Goal: Transaction & Acquisition: Download file/media

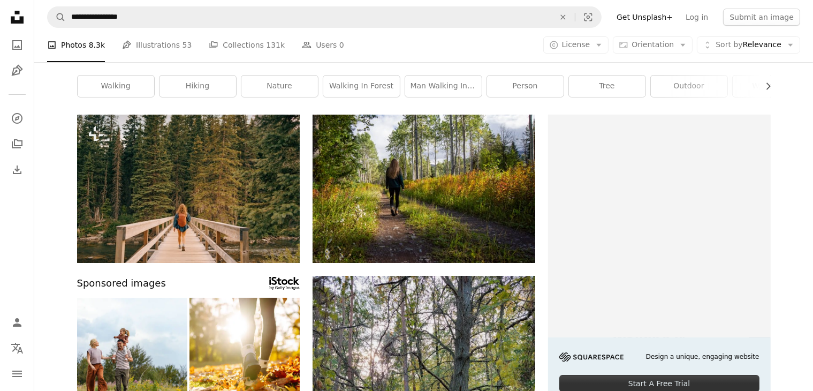
scroll to position [53, 0]
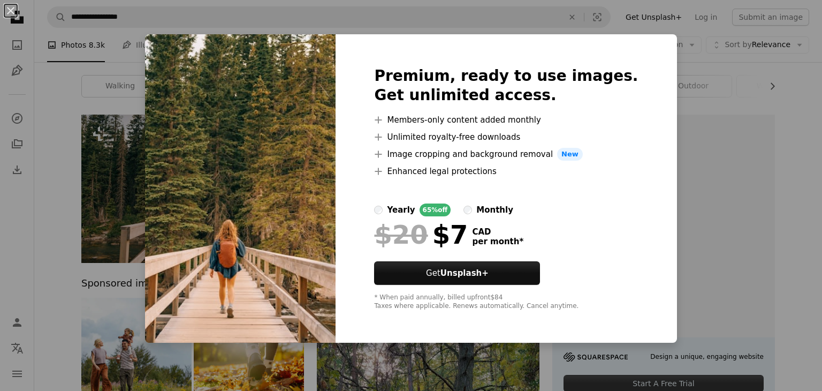
click at [670, 80] on div "An X shape Premium, ready to use images. Get unlimited access. A plus sign Memb…" at bounding box center [411, 195] width 822 height 391
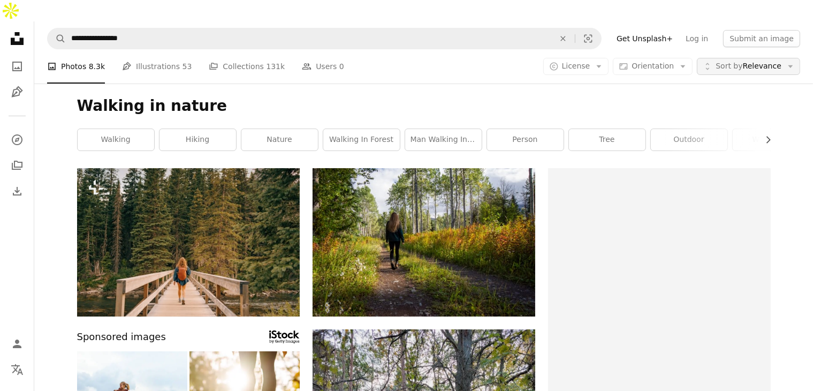
click at [738, 62] on span "Sort by" at bounding box center [728, 66] width 27 height 9
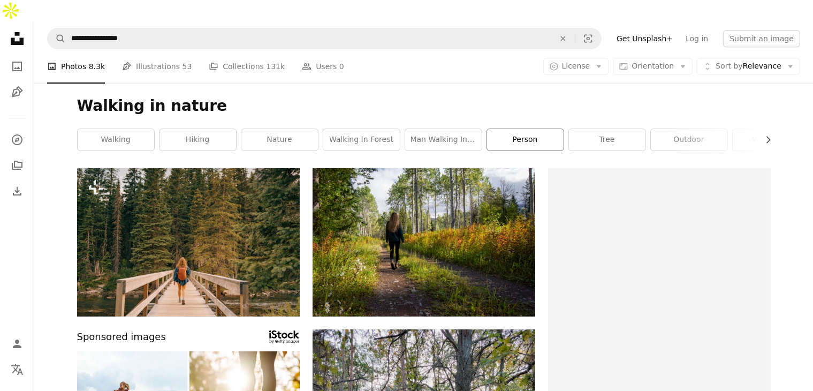
click at [510, 129] on link "person" at bounding box center [525, 139] width 76 height 21
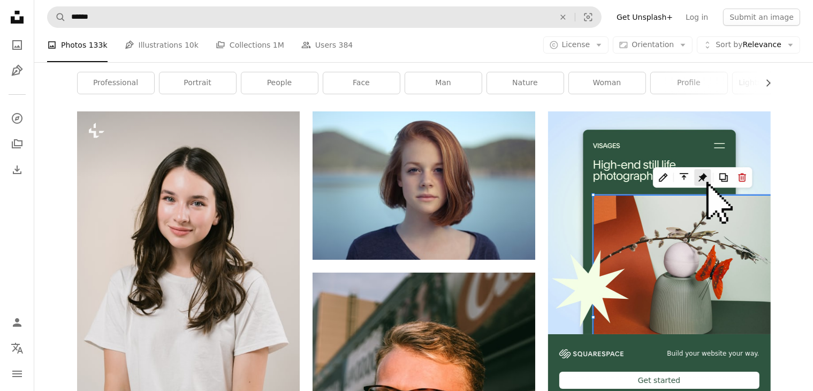
scroll to position [53, 0]
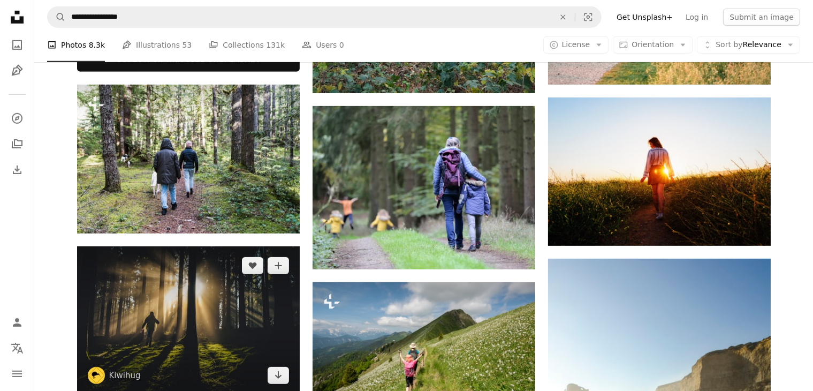
scroll to position [535, 0]
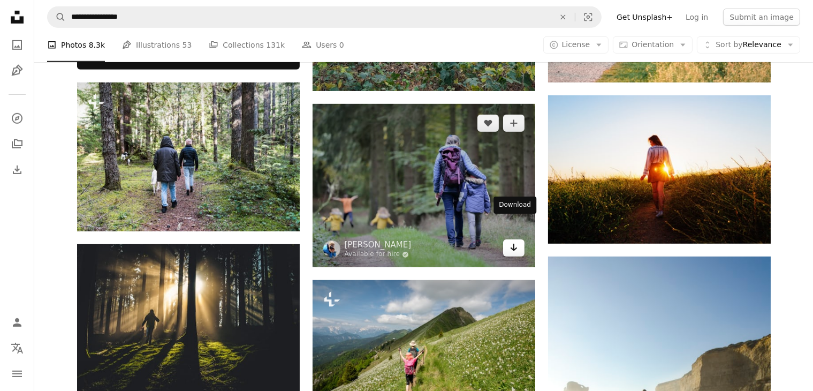
click at [506, 239] on link "Arrow pointing down" at bounding box center [513, 247] width 21 height 17
